Goal: Task Accomplishment & Management: Use online tool/utility

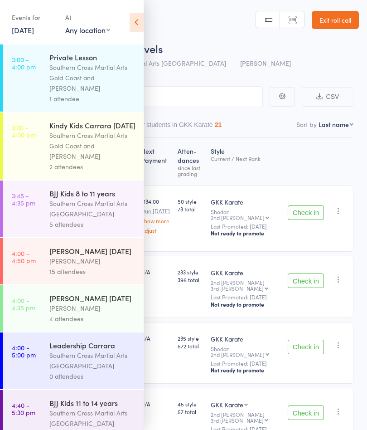
scroll to position [482, 0]
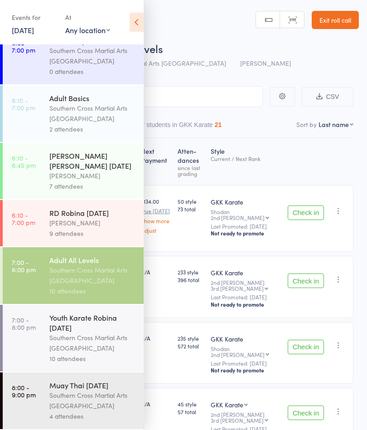
click at [137, 24] on icon at bounding box center [137, 22] width 14 height 19
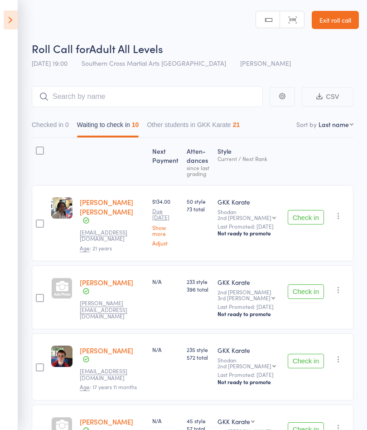
click at [314, 218] on button "Check in" at bounding box center [306, 217] width 36 height 15
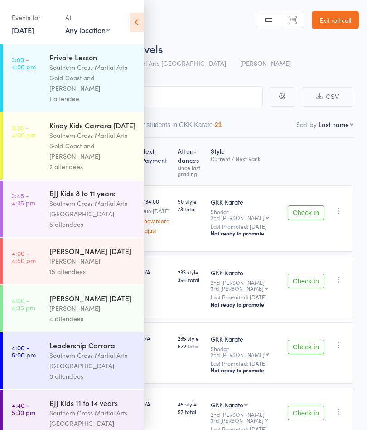
click at [139, 22] on icon at bounding box center [137, 22] width 14 height 19
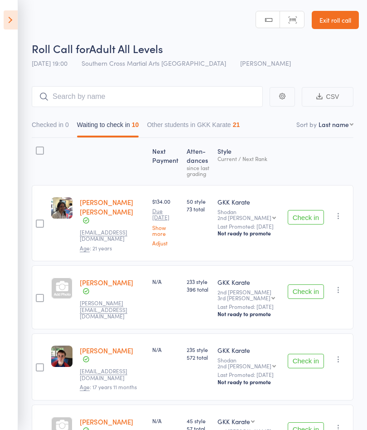
click at [311, 218] on button "Check in" at bounding box center [306, 217] width 36 height 15
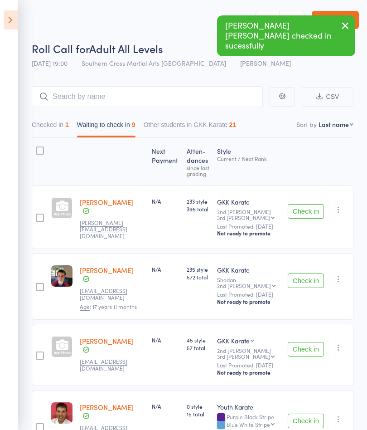
click at [308, 273] on button "Check in" at bounding box center [306, 280] width 36 height 15
click at [309, 213] on button "Check in" at bounding box center [306, 211] width 36 height 15
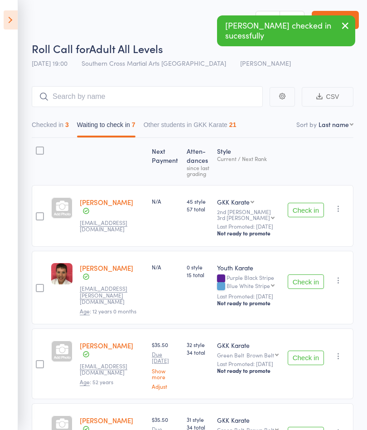
click at [311, 216] on button "Check in" at bounding box center [306, 210] width 36 height 15
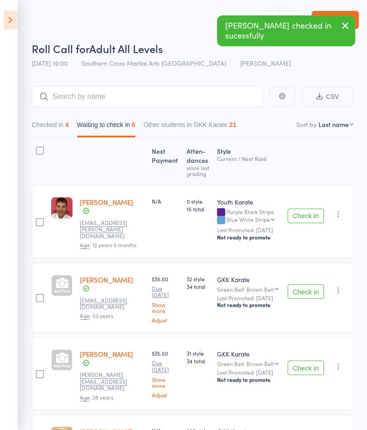
click at [307, 290] on button "Check in" at bounding box center [306, 291] width 36 height 15
click at [313, 360] on button "Check in" at bounding box center [306, 367] width 36 height 15
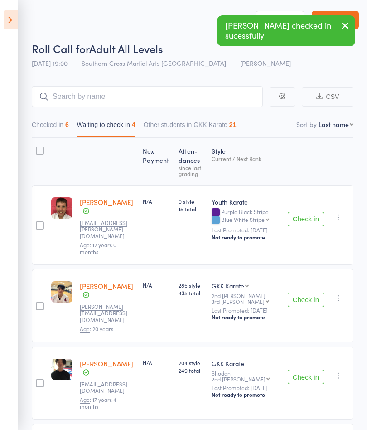
click at [311, 217] on button "Check in" at bounding box center [306, 219] width 36 height 15
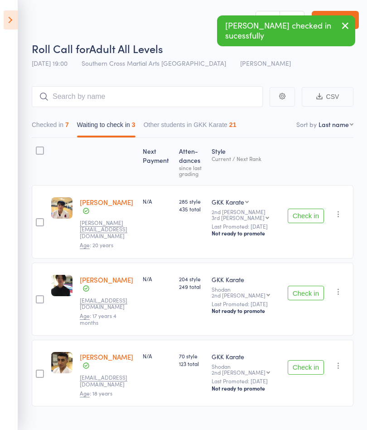
click at [307, 212] on button "Check in" at bounding box center [306, 216] width 36 height 15
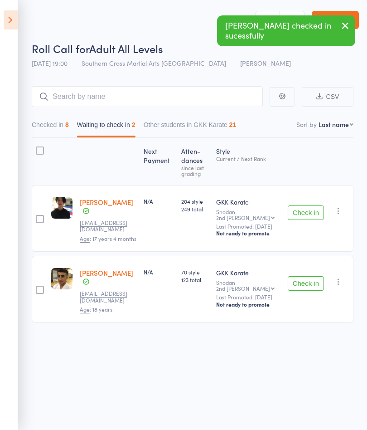
click at [343, 215] on icon "button" at bounding box center [338, 210] width 9 height 9
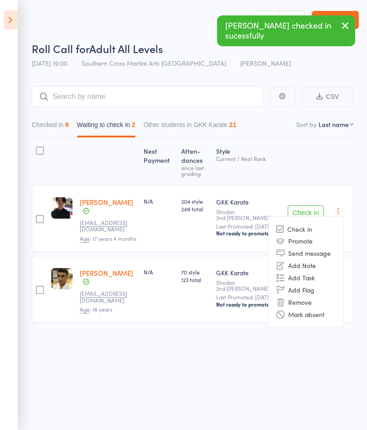
click at [312, 319] on li "Mark absent" at bounding box center [306, 314] width 75 height 12
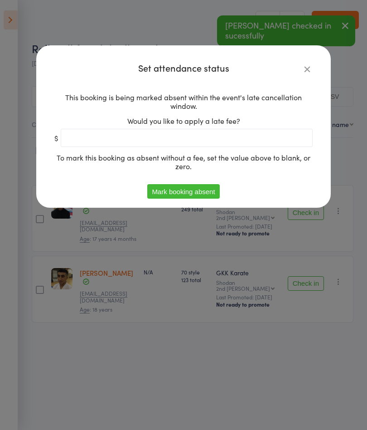
click at [164, 190] on button "Mark booking absent" at bounding box center [183, 191] width 72 height 15
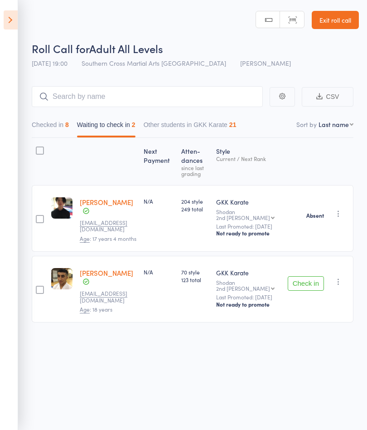
click at [342, 286] on icon "button" at bounding box center [338, 281] width 9 height 9
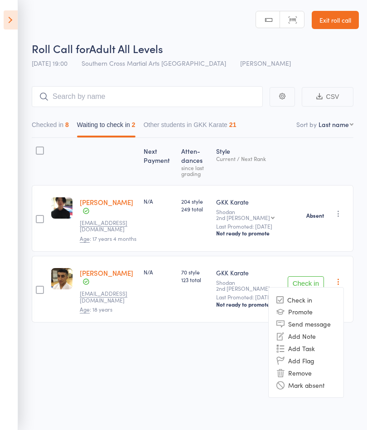
click at [313, 391] on li "Mark absent" at bounding box center [306, 385] width 75 height 12
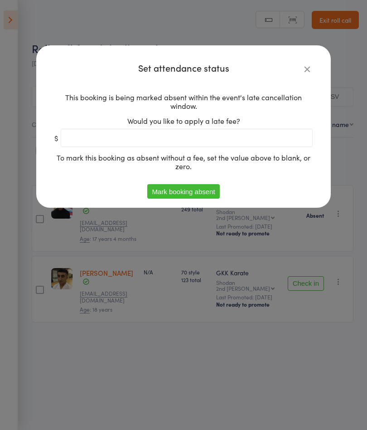
click at [166, 196] on button "Mark booking absent" at bounding box center [183, 191] width 72 height 15
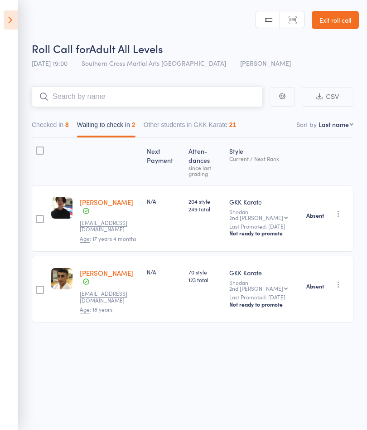
click at [117, 96] on input "search" at bounding box center [147, 96] width 231 height 21
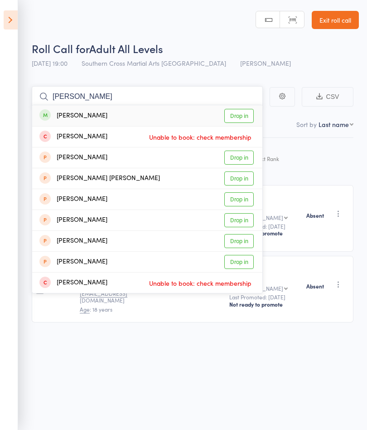
type input "Joel"
click at [238, 119] on link "Drop in" at bounding box center [238, 116] width 29 height 14
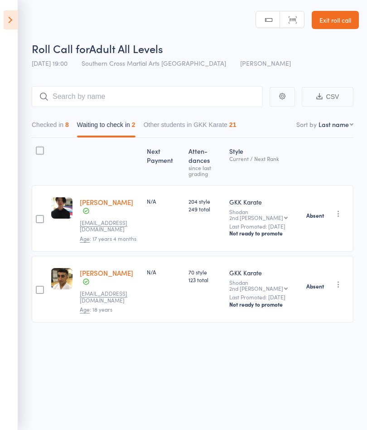
click at [16, 21] on icon at bounding box center [11, 19] width 14 height 19
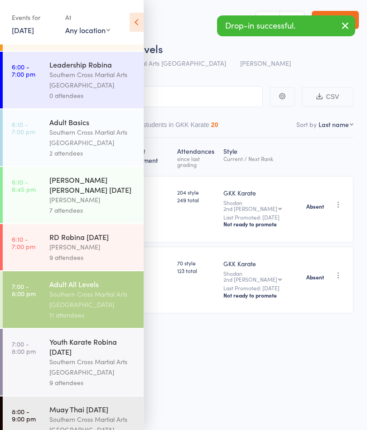
scroll to position [455, 0]
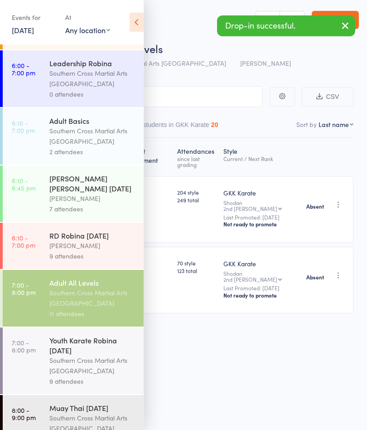
click at [94, 359] on div "Southern Cross Martial Arts [GEOGRAPHIC_DATA]" at bounding box center [92, 365] width 87 height 21
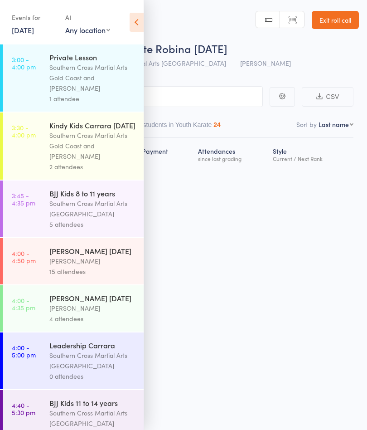
click at [139, 20] on icon at bounding box center [137, 22] width 14 height 19
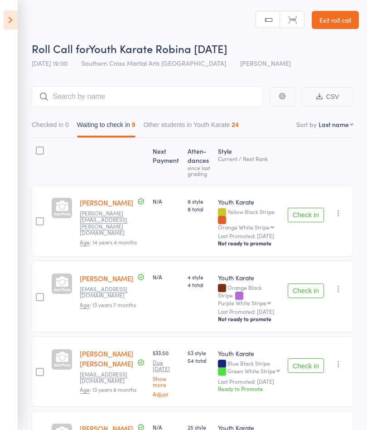
click at [314, 214] on button "Check in" at bounding box center [306, 215] width 36 height 15
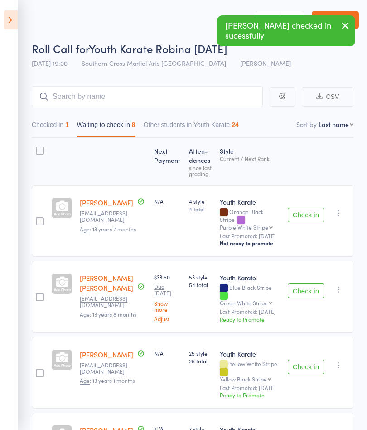
click at [316, 359] on button "Check in" at bounding box center [306, 366] width 36 height 15
click at [314, 283] on button "Check in" at bounding box center [306, 290] width 36 height 15
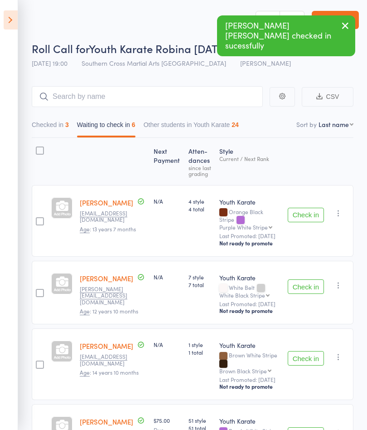
click at [310, 282] on button "Check in" at bounding box center [306, 286] width 36 height 15
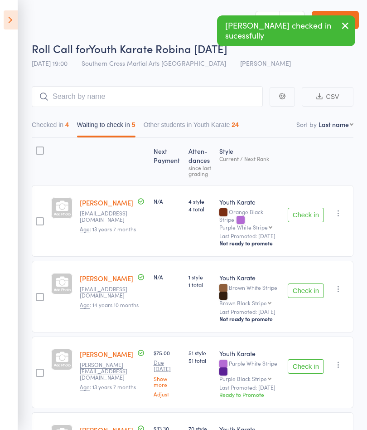
click at [309, 359] on button "Check in" at bounding box center [306, 366] width 36 height 15
click at [314, 283] on button "Check in" at bounding box center [306, 290] width 36 height 15
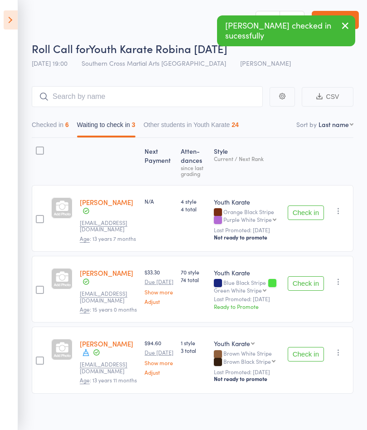
click at [315, 284] on button "Check in" at bounding box center [306, 283] width 36 height 15
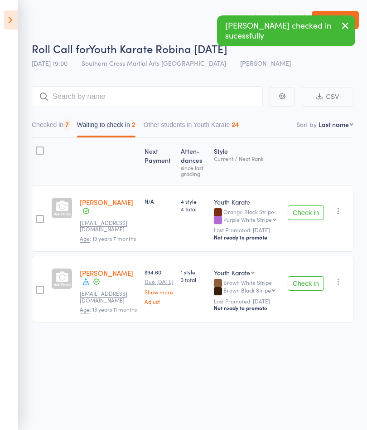
click at [316, 281] on button "Check in" at bounding box center [306, 283] width 36 height 15
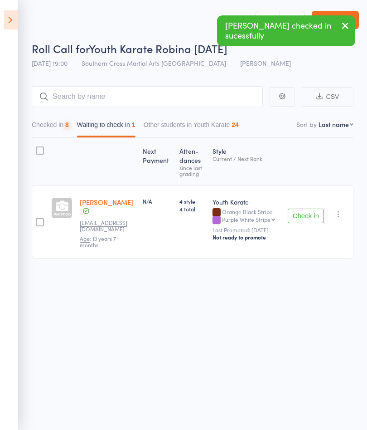
click at [341, 213] on icon "button" at bounding box center [338, 213] width 9 height 9
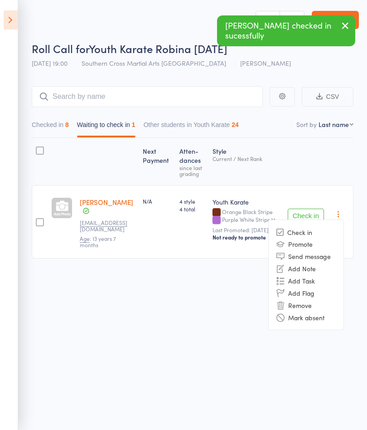
click at [315, 317] on li "Mark absent" at bounding box center [306, 317] width 75 height 12
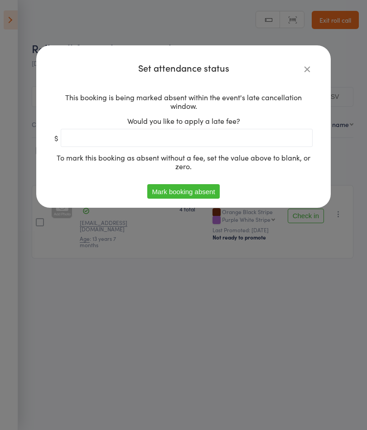
click at [157, 194] on button "Mark booking absent" at bounding box center [183, 191] width 72 height 15
